Goal: Transaction & Acquisition: Subscribe to service/newsletter

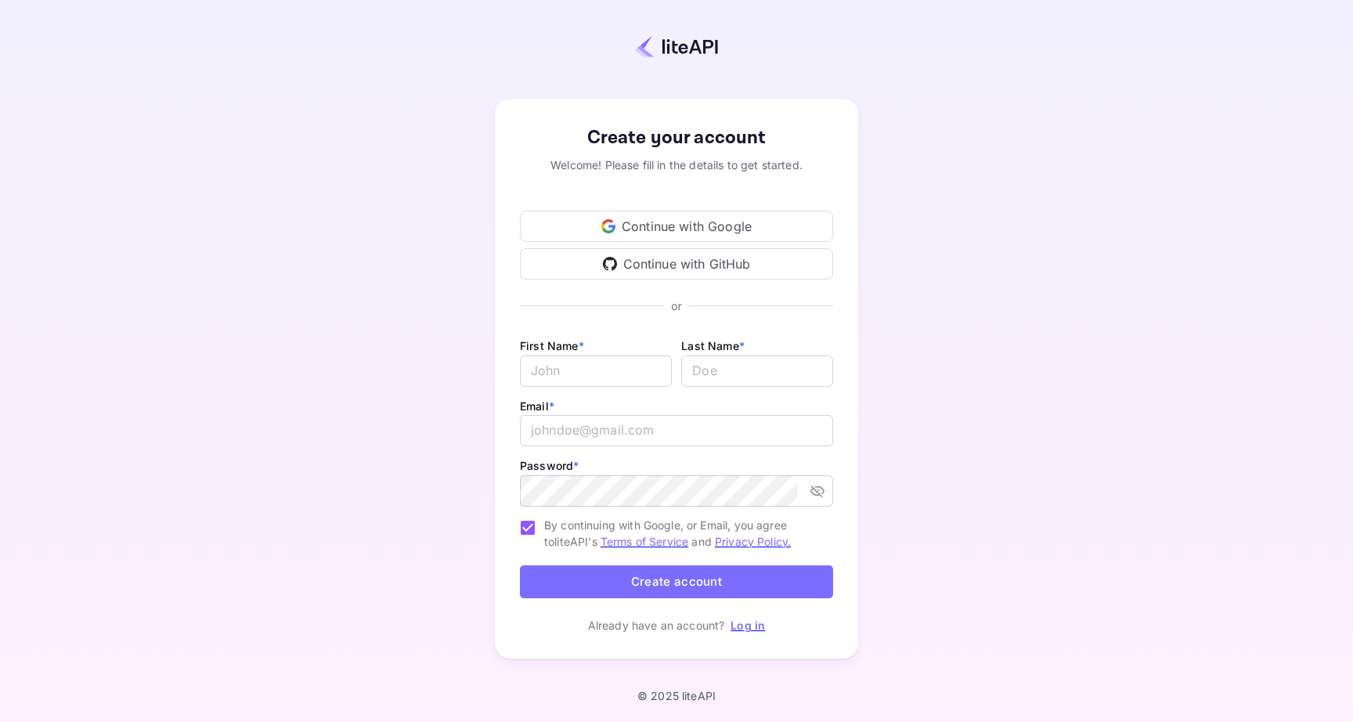
click at [702, 45] on img at bounding box center [676, 46] width 83 height 23
click at [641, 224] on div "Continue with Google" at bounding box center [676, 226] width 313 height 31
click at [710, 590] on form "First Name * ​ Last Name * ​ Email * ​ Password * ​ By continuing with Google, …" at bounding box center [676, 470] width 313 height 269
click at [734, 629] on link "Log in" at bounding box center [748, 625] width 34 height 13
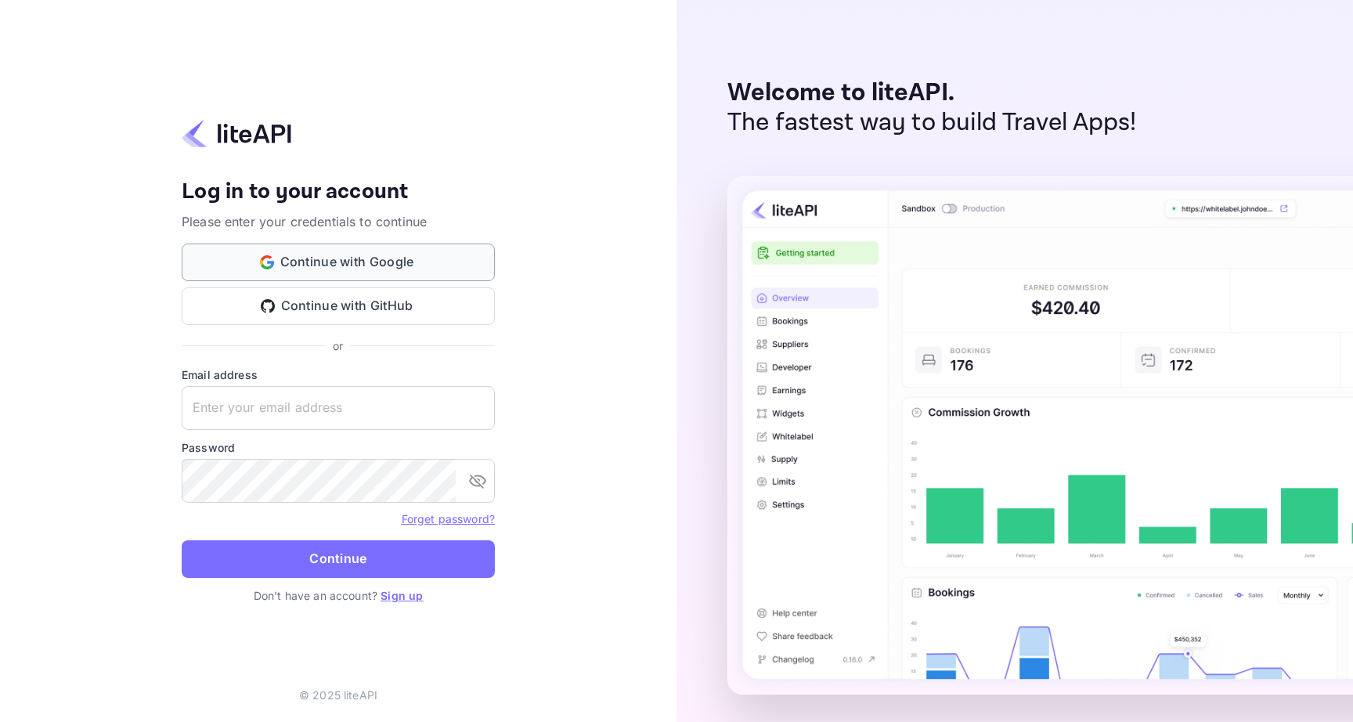
click at [297, 262] on button "Continue with Google" at bounding box center [338, 263] width 313 height 38
click at [341, 309] on button "Continue with GitHub" at bounding box center [338, 306] width 313 height 38
click at [380, 272] on button "Continue with Google" at bounding box center [338, 263] width 313 height 38
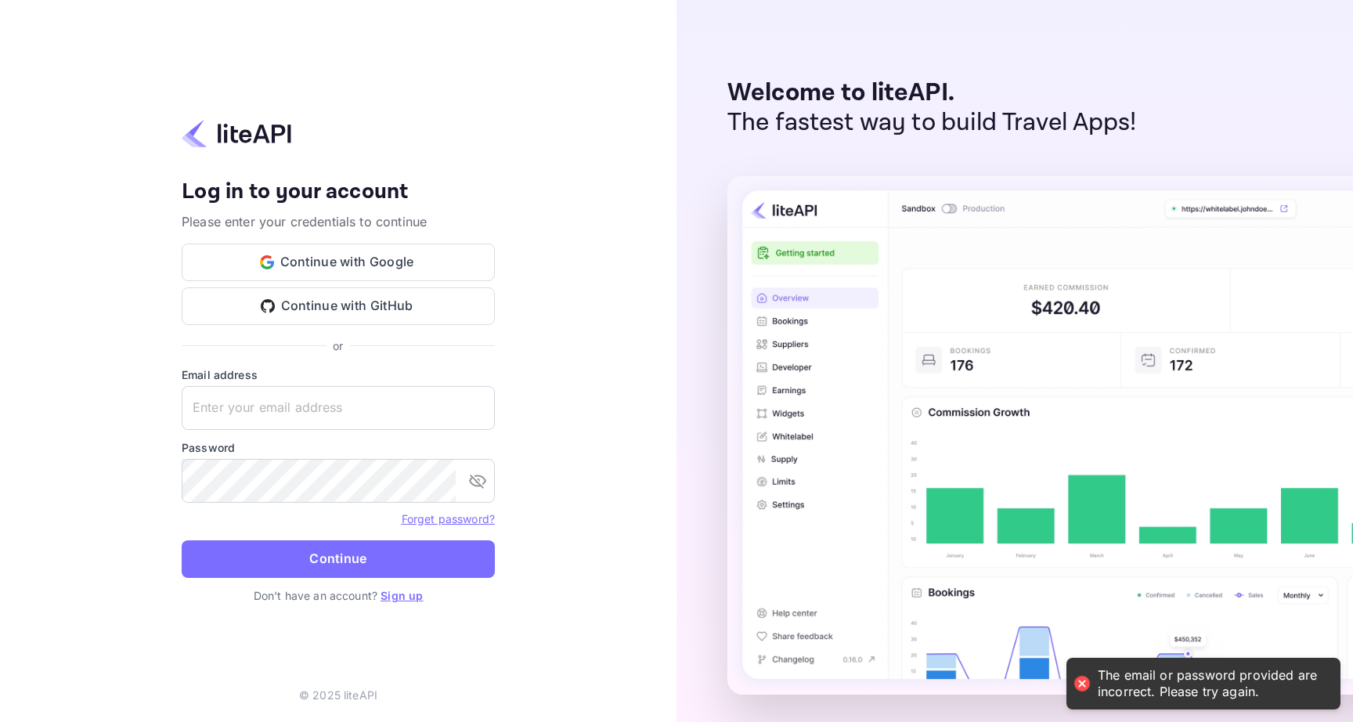
click at [395, 597] on link "Sign up" at bounding box center [402, 595] width 42 height 13
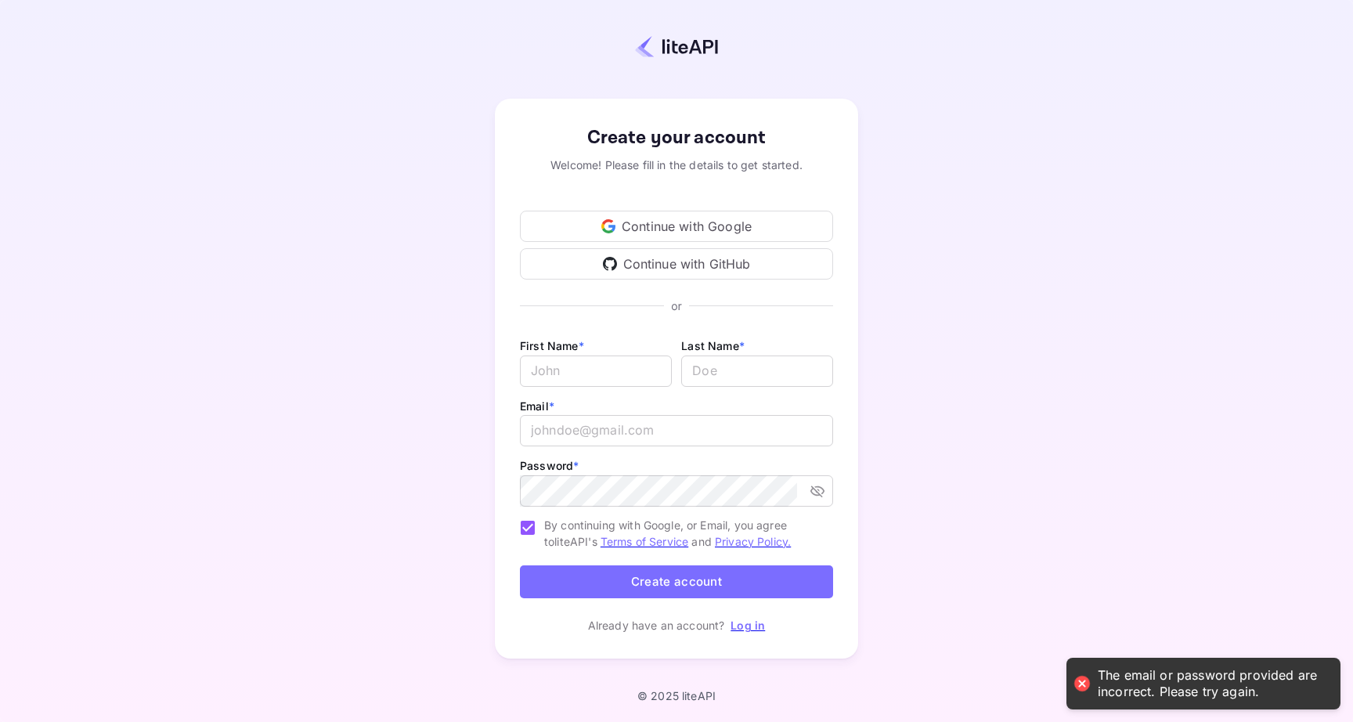
click at [655, 227] on div "Continue with Google" at bounding box center [676, 226] width 313 height 31
click at [1313, 677] on link "log in" at bounding box center [1211, 683] width 226 height 32
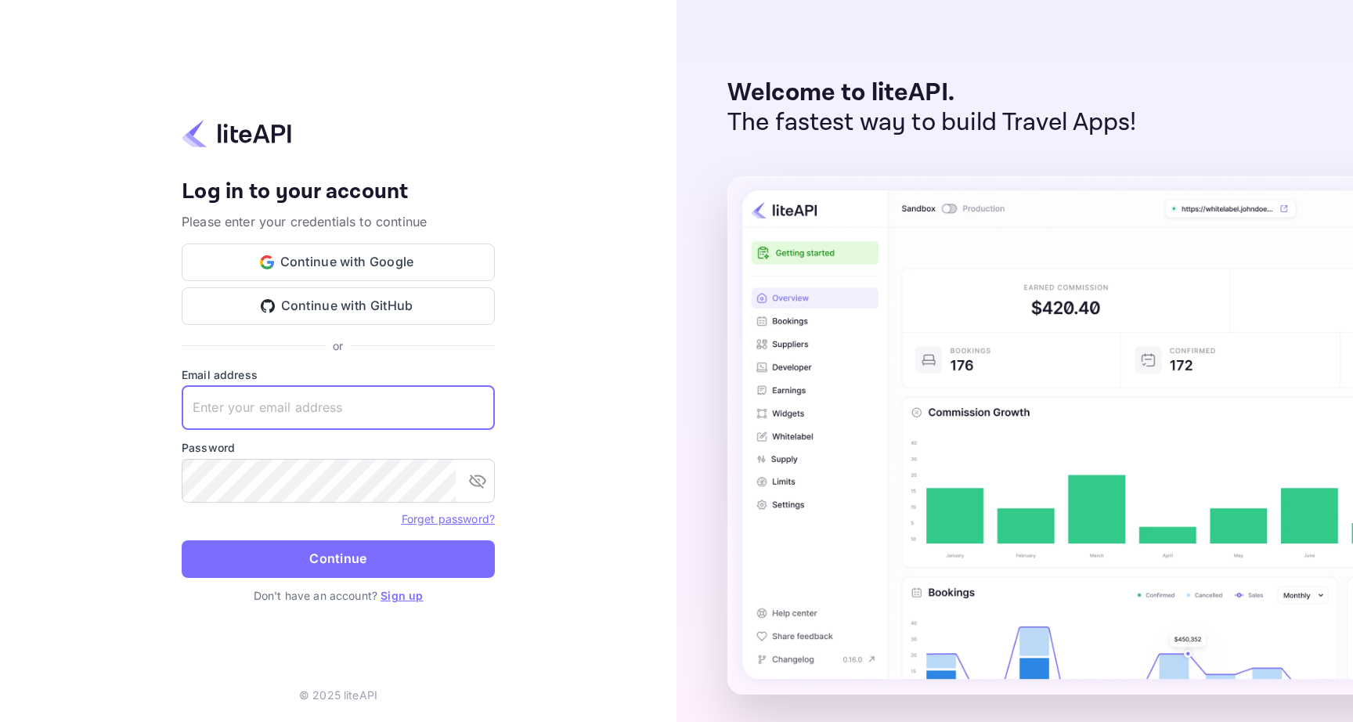
click at [341, 395] on input "text" at bounding box center [338, 408] width 313 height 44
type input "[PERSON_NAME][EMAIL_ADDRESS][DOMAIN_NAME]"
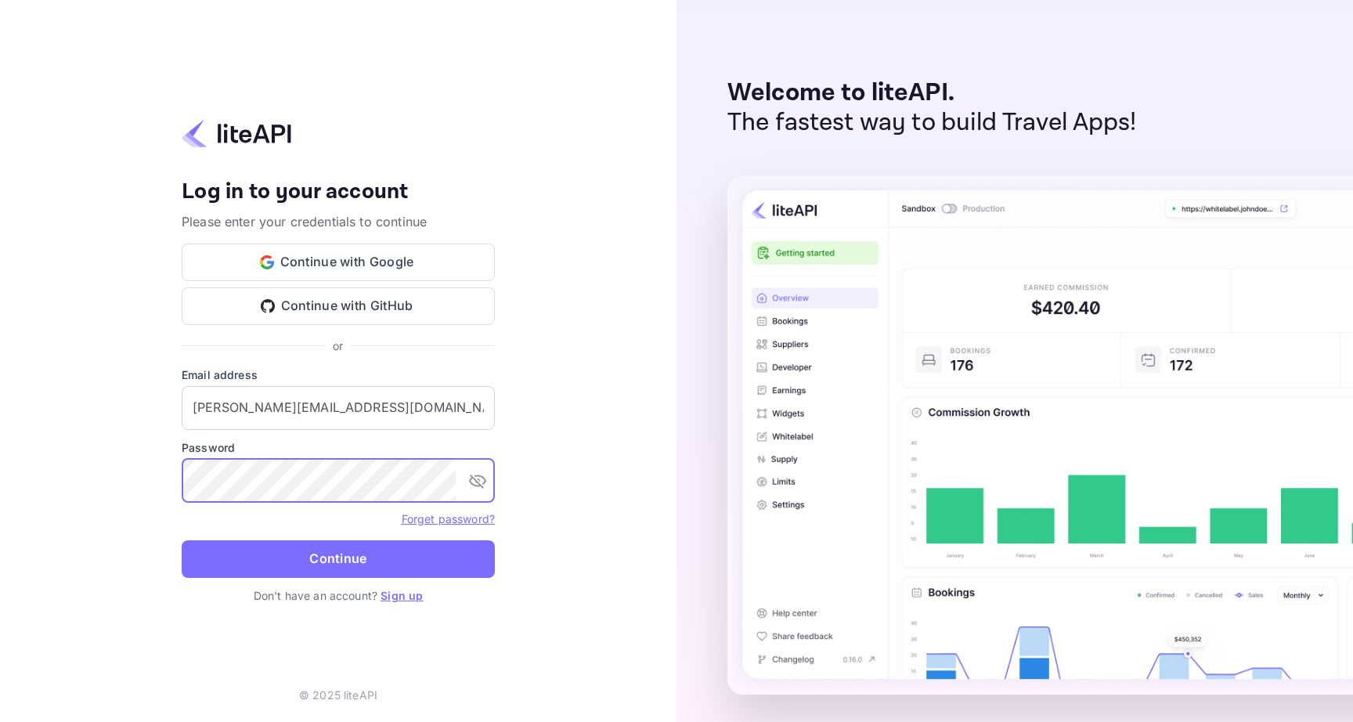
click at [495, 478] on div "Your account has been created successfully, a confirmation link has been sent t…" at bounding box center [338, 361] width 677 height 722
click at [493, 478] on div "​" at bounding box center [338, 481] width 313 height 44
click at [485, 481] on icon "toggle password visibility" at bounding box center [477, 482] width 17 height 14
click at [182, 540] on button "Continue" at bounding box center [338, 559] width 313 height 38
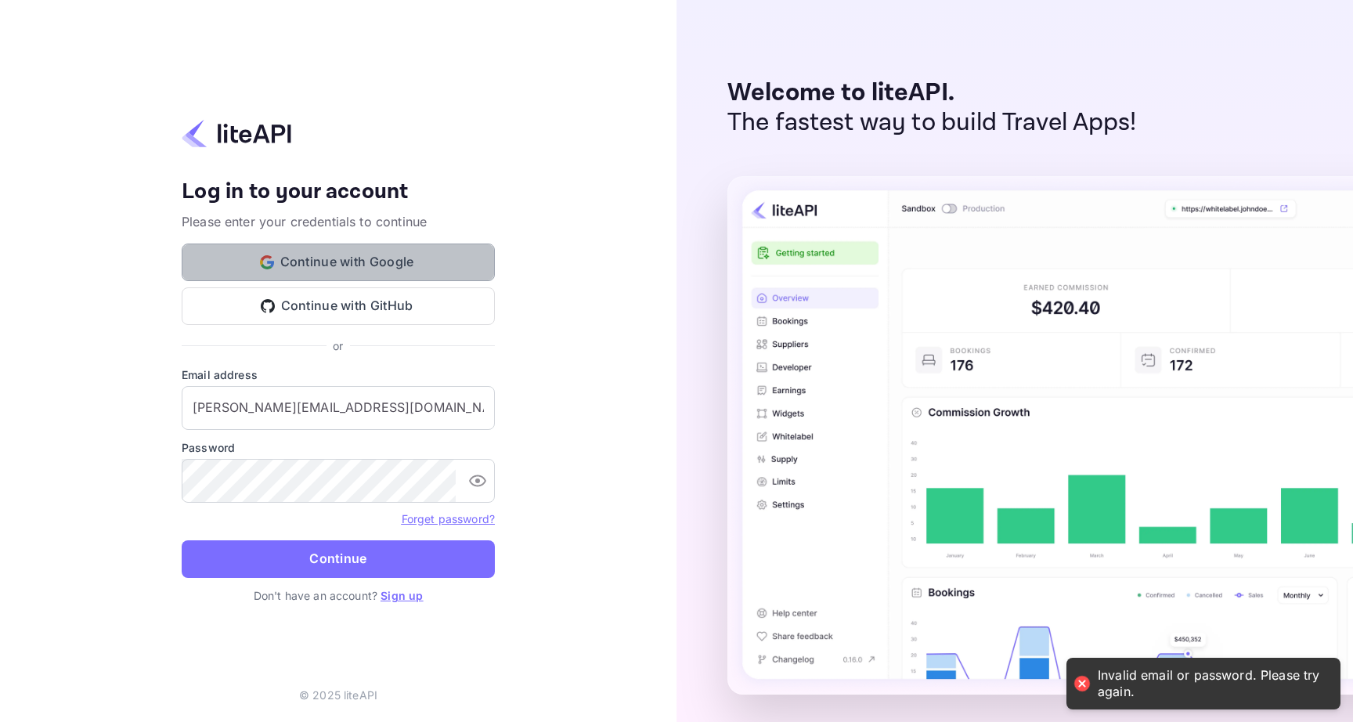
click at [364, 256] on button "Continue with Google" at bounding box center [338, 263] width 313 height 38
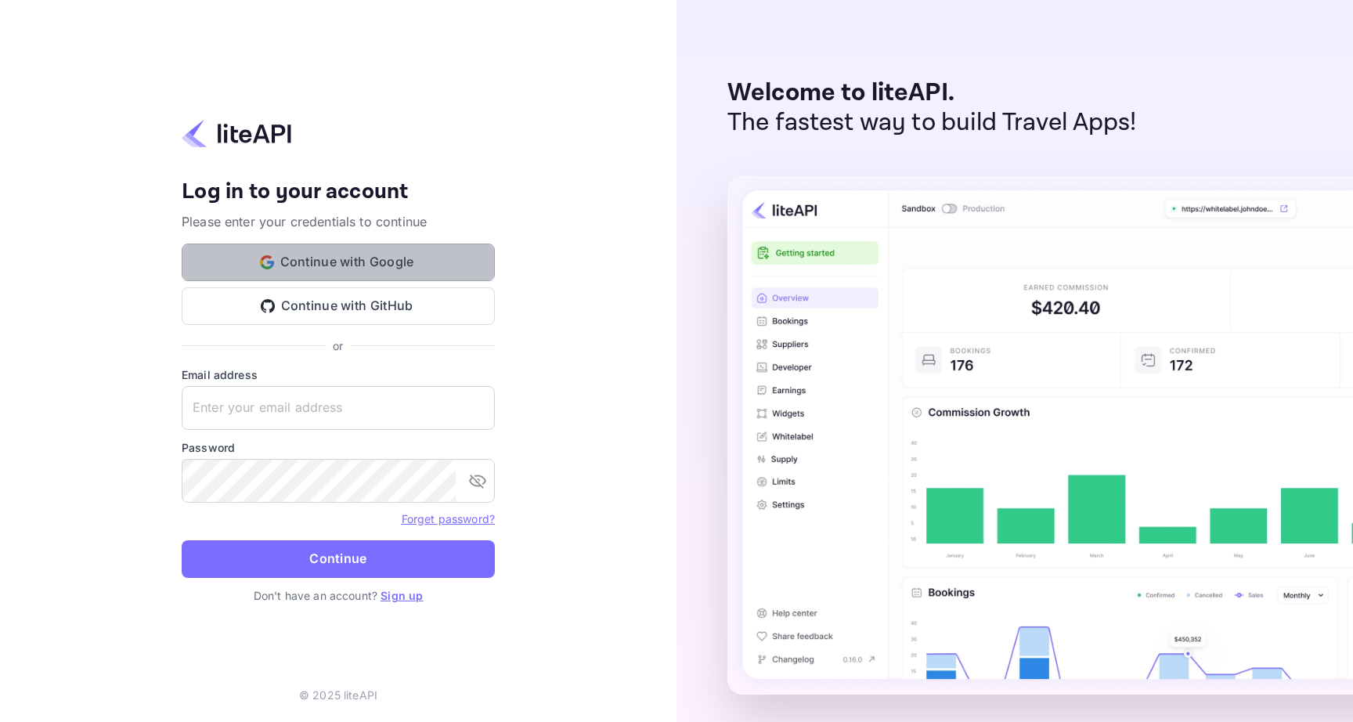
click at [372, 276] on button "Continue with Google" at bounding box center [338, 263] width 313 height 38
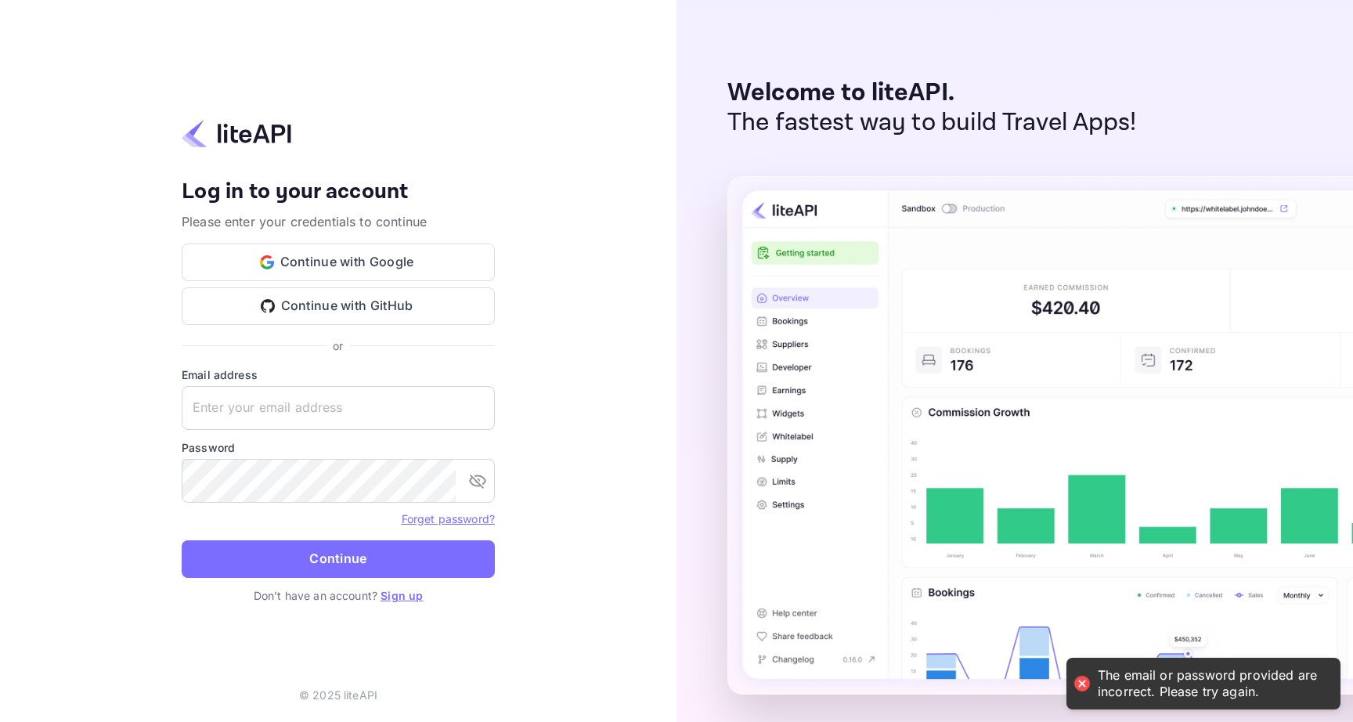
click at [412, 594] on link "Sign up" at bounding box center [402, 595] width 42 height 13
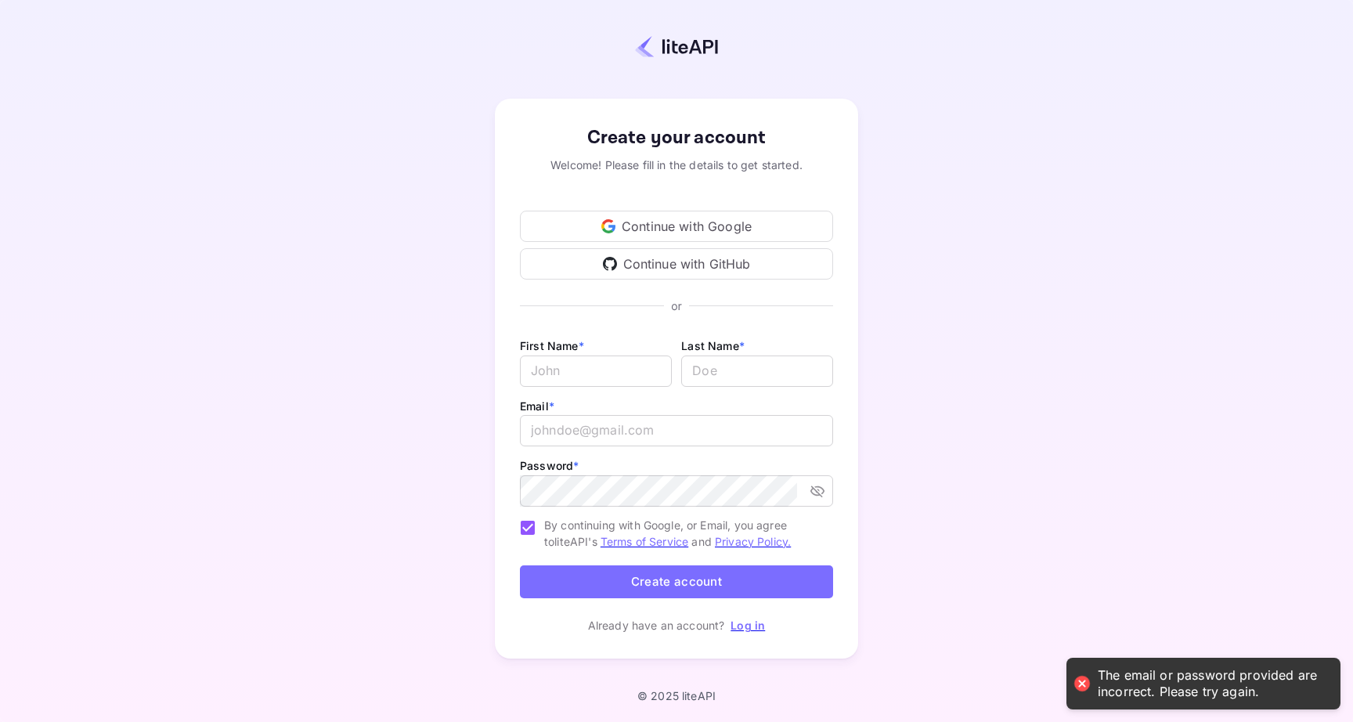
click at [638, 226] on div "Continue with Google" at bounding box center [676, 226] width 313 height 31
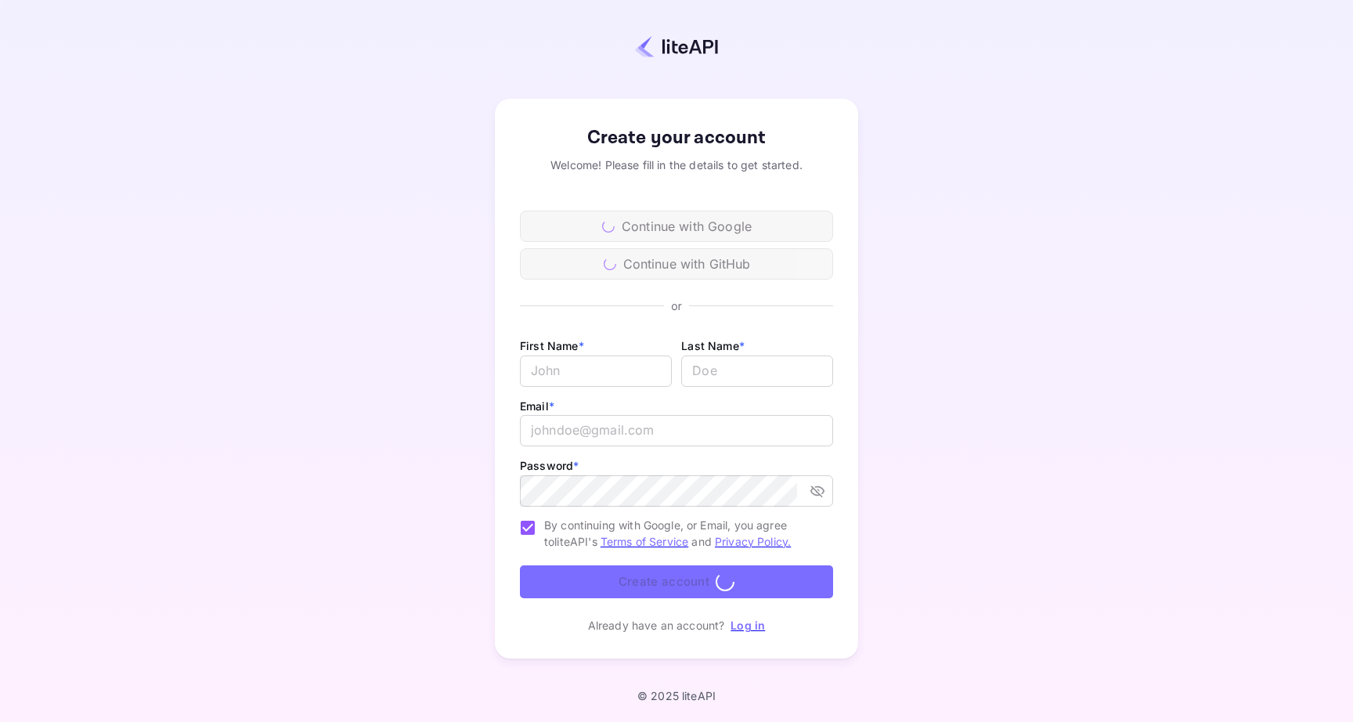
click at [590, 352] on div "First Name * ​" at bounding box center [596, 359] width 152 height 47
click at [583, 369] on input "Email *" at bounding box center [596, 370] width 152 height 31
type input "Daysha"
type input "Blount"
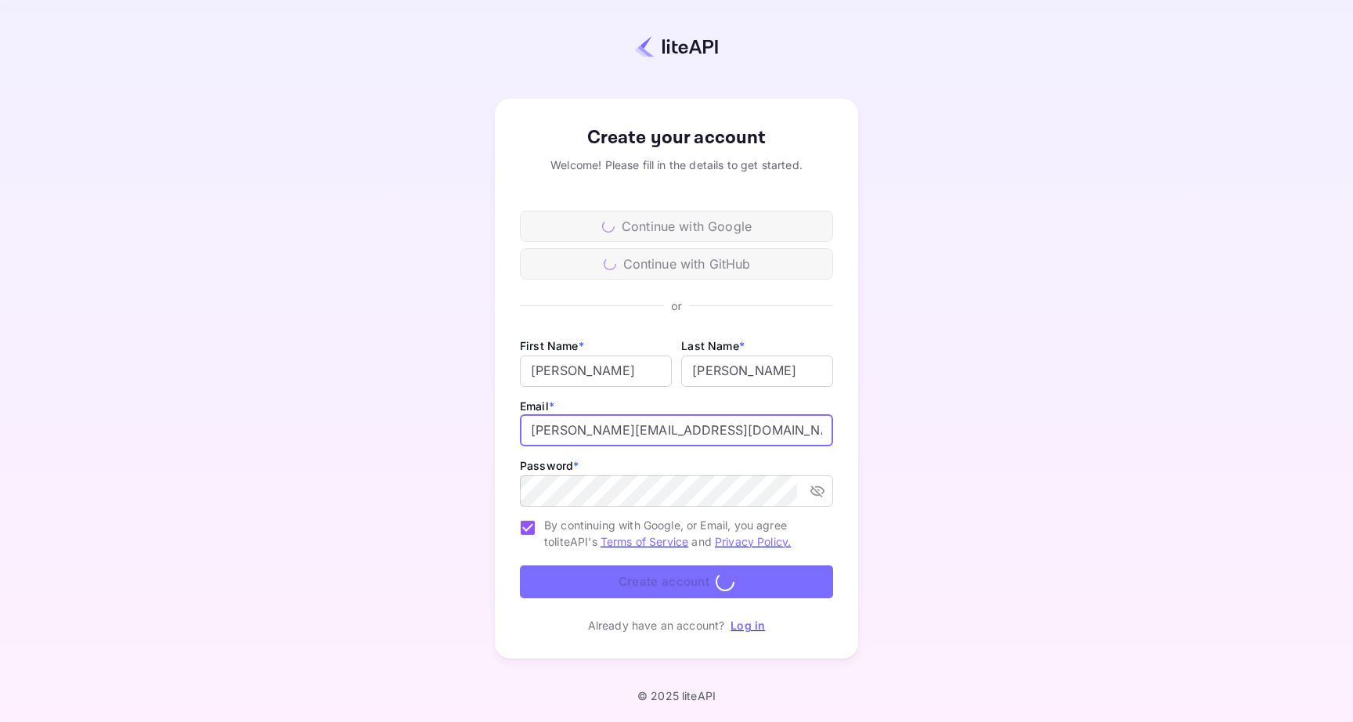
drag, startPoint x: 572, startPoint y: 433, endPoint x: 461, endPoint y: 432, distance: 111.2
click at [461, 432] on div "Create your account Welcome! Please fill in the details to get started. Continu…" at bounding box center [676, 378] width 1215 height 621
type input "dna@digitaldna.agency"
click at [552, 435] on input "dna@digitaldna.agency" at bounding box center [676, 430] width 313 height 31
click at [696, 46] on img at bounding box center [676, 46] width 83 height 23
